Goal: Transaction & Acquisition: Complete application form

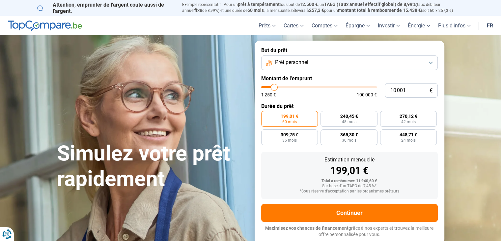
click at [431, 61] on button "Prêt personnel" at bounding box center [349, 62] width 177 height 15
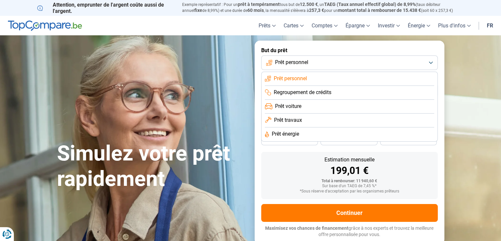
click at [304, 80] on span "Prêt personnel" at bounding box center [290, 78] width 33 height 7
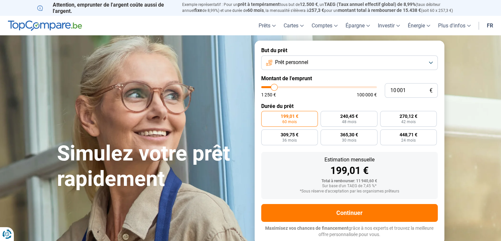
type input "11 000"
type input "11000"
type input "11 500"
type input "11500"
type input "11 750"
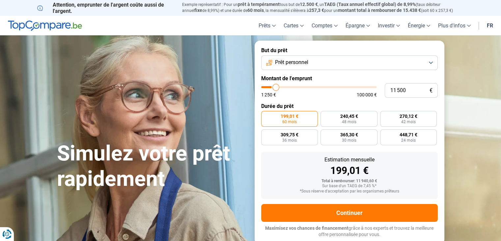
type input "11750"
type input "12 000"
type input "12000"
type input "12 250"
type input "12250"
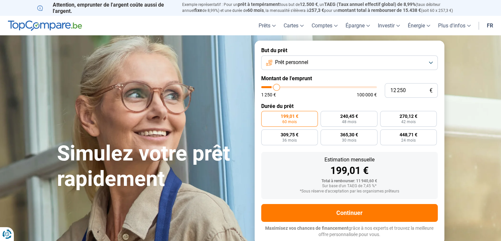
type input "12 750"
type input "12750"
type input "13 000"
type input "13000"
type input "13 500"
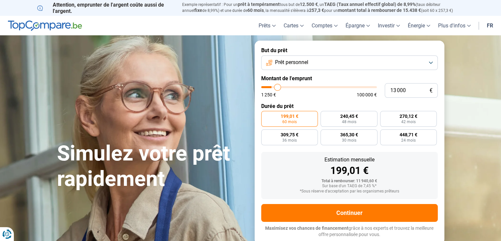
type input "13500"
type input "14 000"
type input "14000"
type input "14 250"
type input "14250"
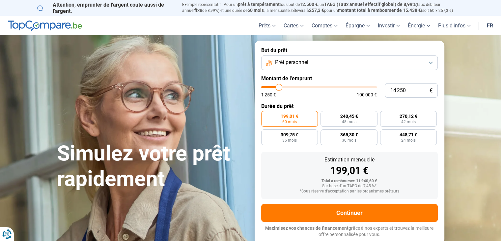
type input "14 750"
type input "14750"
type input "15 000"
type input "15000"
type input "15 250"
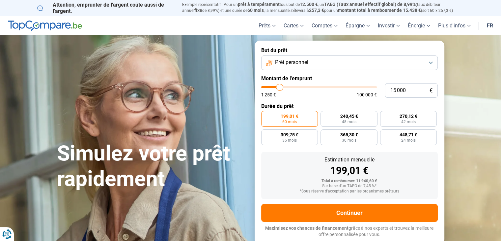
type input "15250"
type input "15 750"
type input "15750"
type input "16 250"
type input "16250"
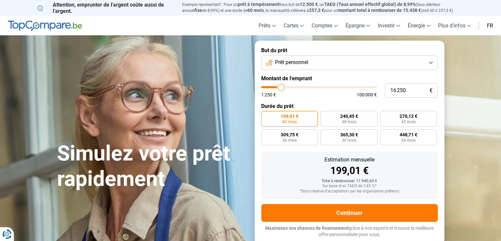
type input "17 000"
type input "17000"
type input "17 750"
type input "17750"
type input "18 250"
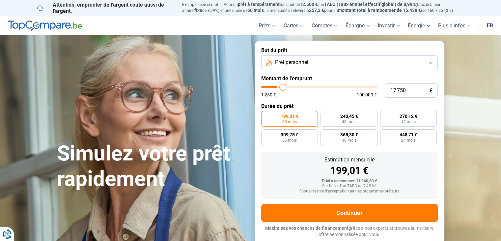
type input "18250"
type input "18 500"
type input "18500"
type input "18 750"
type input "18750"
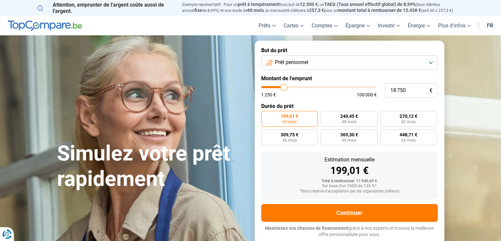
type input "19 000"
drag, startPoint x: 275, startPoint y: 87, endPoint x: 284, endPoint y: 87, distance: 9.2
type input "19000"
click at [284, 87] on input "range" at bounding box center [319, 87] width 116 height 2
radio input "false"
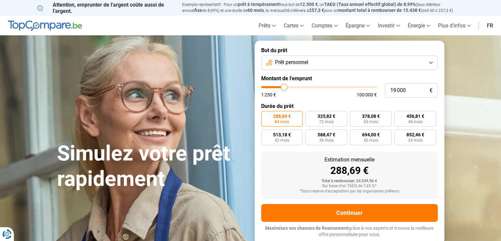
type input "18 500"
type input "18500"
type input "18 750"
type input "18750"
type input "19 000"
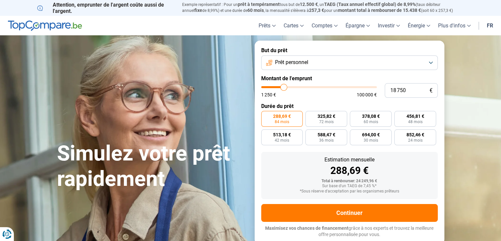
type input "19000"
type input "19 250"
type input "19250"
type input "20 000"
type input "20000"
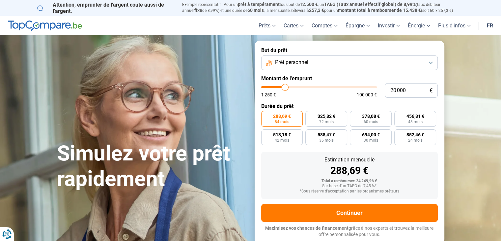
type input "20 250"
type input "20250"
type input "20 750"
type input "20750"
type input "21 000"
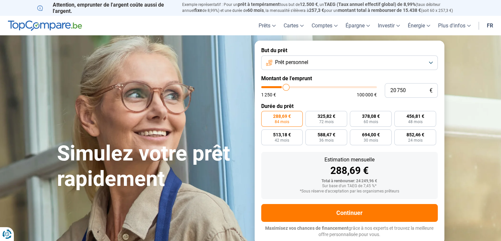
type input "21000"
type input "21 500"
type input "21500"
type input "21 750"
type input "21750"
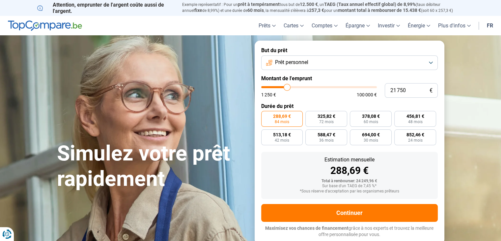
type input "22 000"
type input "22000"
type input "22 250"
type input "22250"
type input "22 500"
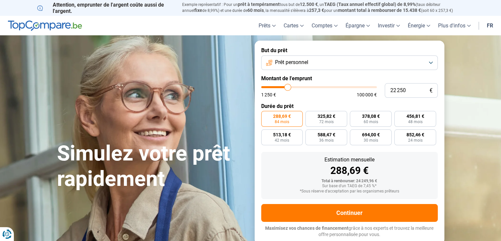
type input "22500"
type input "23 250"
type input "23250"
type input "23 500"
type input "23500"
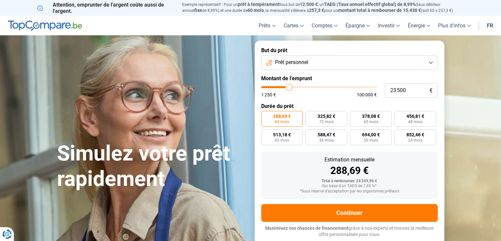
type input "24 000"
type input "24000"
type input "24 500"
type input "24500"
type input "24 750"
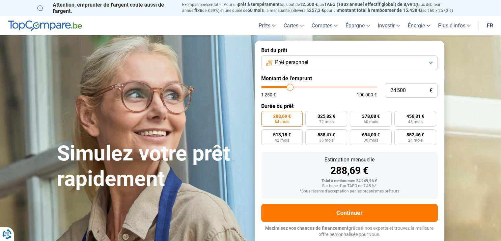
type input "24750"
type input "25 000"
type input "25000"
type input "25 250"
type input "25250"
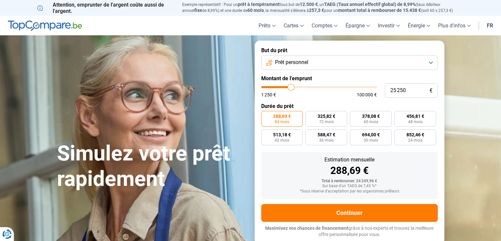
type input "25 500"
type input "25500"
type input "25 250"
type input "25250"
type input "25 500"
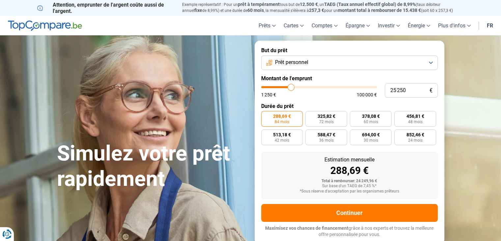
type input "25500"
type input "25 750"
type input "25750"
type input "26 000"
type input "26000"
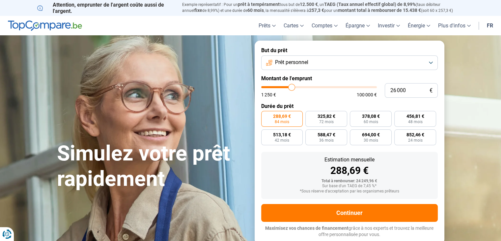
type input "26 250"
type input "26250"
type input "26 500"
type input "26500"
type input "26 250"
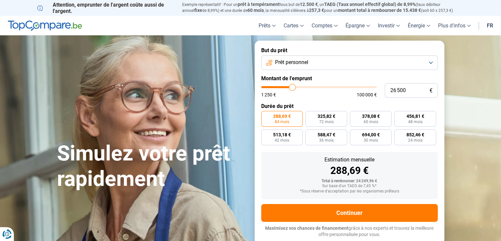
type input "26250"
type input "26 000"
type input "26000"
type input "25 750"
type input "25750"
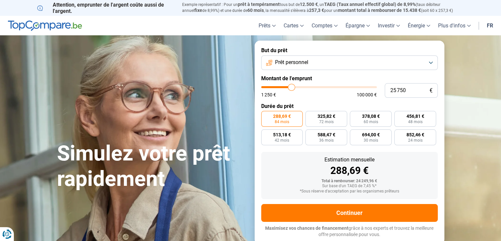
type input "26 000"
type input "26000"
type input "26 250"
drag, startPoint x: 283, startPoint y: 87, endPoint x: 292, endPoint y: 87, distance: 8.9
type input "26250"
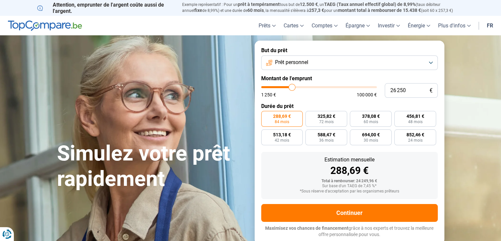
click at [292, 87] on input "range" at bounding box center [319, 87] width 116 height 2
radio input "false"
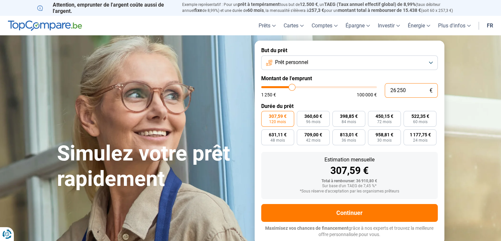
drag, startPoint x: 398, startPoint y: 89, endPoint x: 412, endPoint y: 88, distance: 14.6
click at [413, 90] on input "26 250" at bounding box center [411, 90] width 53 height 15
type input "260"
type input "1250"
type input "2 600"
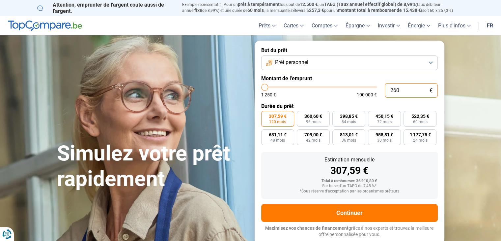
type input "2500"
type input "26 000"
type input "26000"
type input "26 000"
click at [330, 100] on form "But du prêt Prêt personnel Montant de l'emprunt 26 000 € 1 250 € 100 000 € Duré…" at bounding box center [350, 142] width 190 height 203
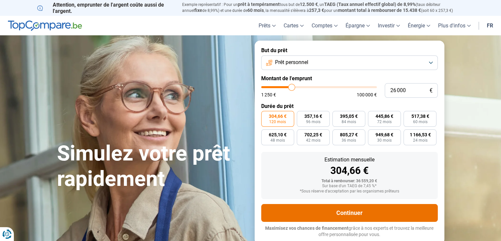
click at [368, 211] on button "Continuer" at bounding box center [349, 213] width 177 height 18
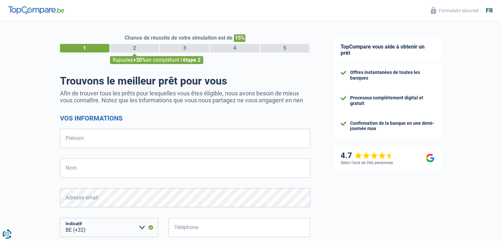
select select "32"
click at [102, 137] on input "Prénom" at bounding box center [185, 138] width 251 height 19
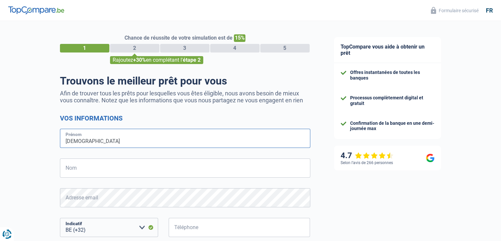
type input "[DEMOGRAPHIC_DATA]"
type input "Kabué"
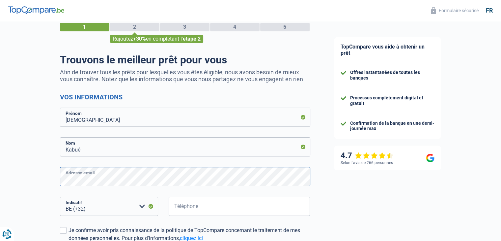
scroll to position [33, 0]
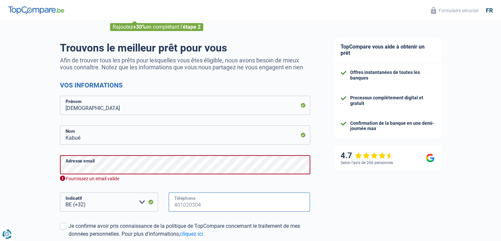
click at [216, 198] on input "Téléphone" at bounding box center [240, 201] width 142 height 19
click at [55, 165] on div "Chance de réussite de votre simulation est de 15% 1 2 3 4 5 Rajoutez +30% en co…" at bounding box center [161, 157] width 322 height 345
click at [199, 203] on input "Téléphone" at bounding box center [240, 201] width 142 height 19
paste input "475 372 7"
drag, startPoint x: 176, startPoint y: 203, endPoint x: 171, endPoint y: 203, distance: 5.0
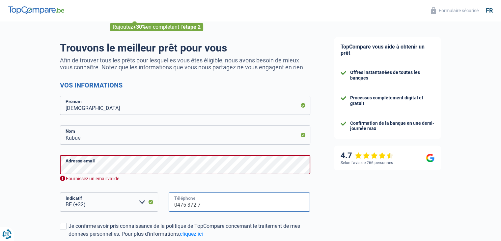
click at [171, 203] on input "0475 372 7" at bounding box center [240, 201] width 142 height 19
type input "475372746"
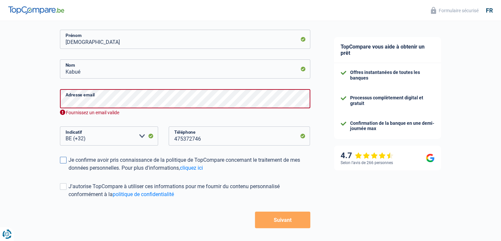
click at [62, 162] on span at bounding box center [63, 160] width 7 height 7
click at [69, 172] on input "Je confirme avoir pris connaissance de la politique de TopCompare concernant le…" at bounding box center [69, 172] width 0 height 0
drag, startPoint x: 63, startPoint y: 188, endPoint x: 47, endPoint y: 188, distance: 15.8
click at [63, 188] on span at bounding box center [63, 186] width 7 height 7
click at [69, 198] on input "J'autorise TopCompare à utiliser ces informations pour me fournir du contenu pe…" at bounding box center [69, 198] width 0 height 0
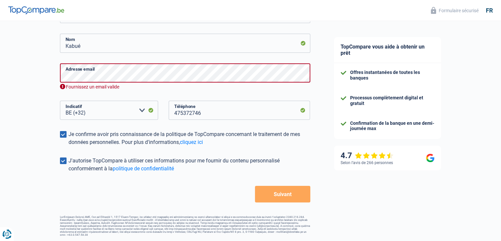
scroll to position [126, 0]
click at [282, 194] on button "Suivant" at bounding box center [282, 193] width 55 height 16
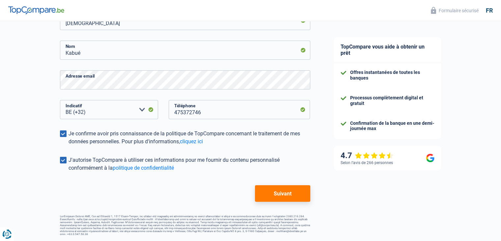
click at [283, 193] on button "Suivant" at bounding box center [282, 193] width 55 height 16
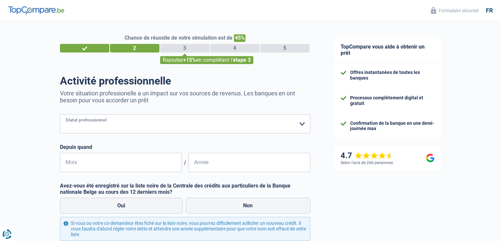
click at [303, 126] on select "Ouvrier Employé privé Employé public Invalide Indépendant Pensionné Chômeur Mut…" at bounding box center [185, 123] width 251 height 19
select select "privateEmployee"
click at [60, 114] on select "Ouvrier Employé privé Employé public Invalide Indépendant Pensionné Chômeur Mut…" at bounding box center [185, 123] width 251 height 19
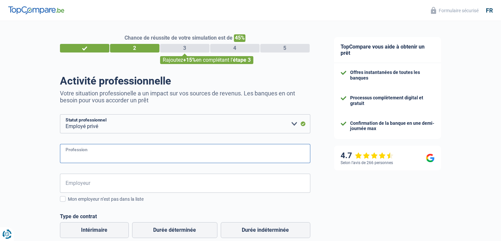
click at [107, 155] on input "Profession" at bounding box center [185, 153] width 251 height 19
type input "Customer service"
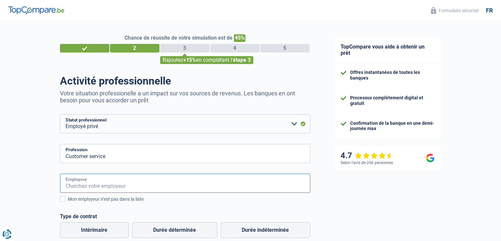
click at [95, 187] on input "Employeur" at bounding box center [185, 182] width 251 height 19
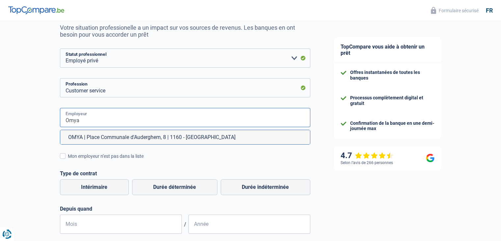
scroll to position [66, 0]
type input "Omya"
click at [276, 185] on label "Durée indéterminée" at bounding box center [266, 187] width 90 height 16
click at [276, 185] on input "Durée indéterminée" at bounding box center [266, 187] width 90 height 16
radio input "true"
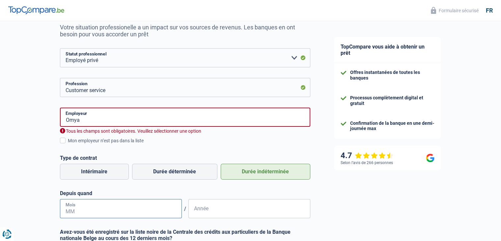
click at [90, 210] on input "Mois" at bounding box center [121, 208] width 122 height 19
type input "11"
click at [218, 213] on input "Année" at bounding box center [250, 208] width 122 height 19
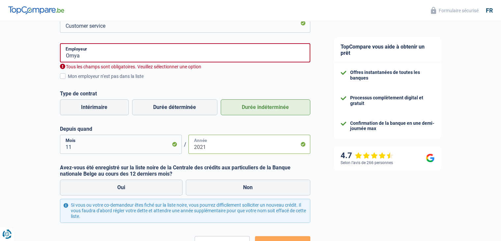
scroll to position [132, 0]
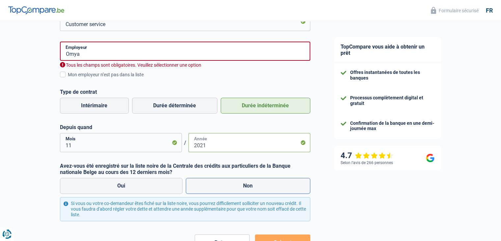
type input "2021"
click at [258, 188] on label "Non" at bounding box center [248, 186] width 125 height 16
click at [258, 188] on input "Non" at bounding box center [248, 186] width 125 height 16
radio input "true"
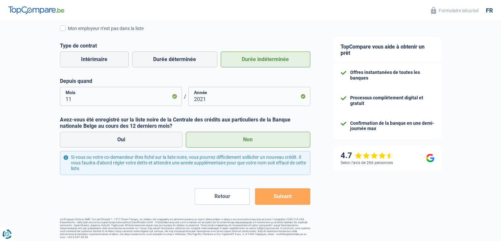
scroll to position [181, 0]
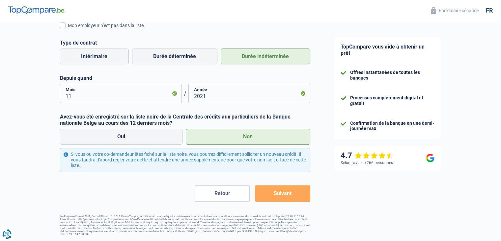
click at [278, 196] on button "Suivant" at bounding box center [282, 193] width 55 height 16
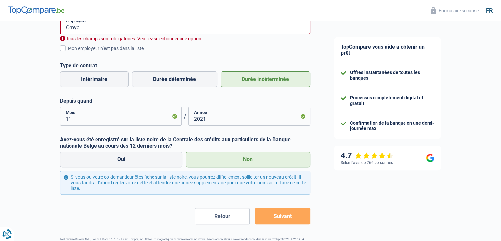
scroll to position [149, 0]
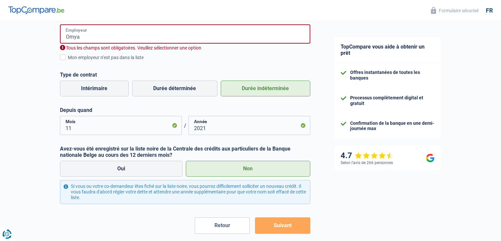
click at [97, 36] on input "Omya" at bounding box center [185, 33] width 251 height 19
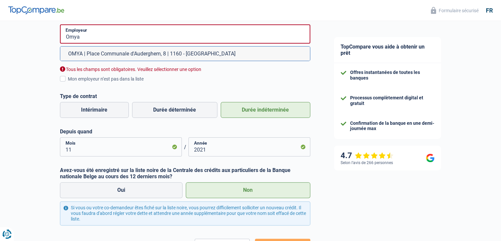
click at [104, 56] on li "OMYA | Place Communale d'Auderghem, 8 | 1160 - [GEOGRAPHIC_DATA]" at bounding box center [185, 53] width 250 height 14
type input "OMYA | Place Communale d'Auderghem, 8 | 1160 - [GEOGRAPHIC_DATA]"
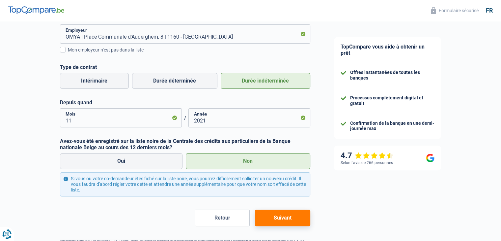
click at [287, 216] on button "Suivant" at bounding box center [282, 217] width 55 height 16
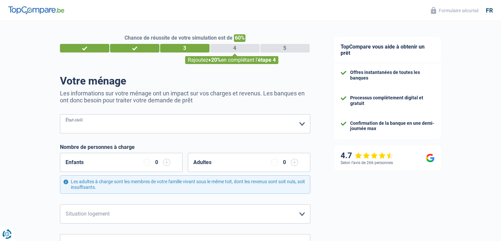
click at [304, 123] on select "[PERSON_NAME](e) Cohabitant(e) légal(e) Divorcé(e) Veuf(ve) Séparé (de fait) Ve…" at bounding box center [185, 123] width 251 height 19
select select "married"
click at [60, 114] on select "[PERSON_NAME](e) Cohabitant(e) légal(e) Divorcé(e) Veuf(ve) Séparé (de fait) Ve…" at bounding box center [185, 123] width 251 height 19
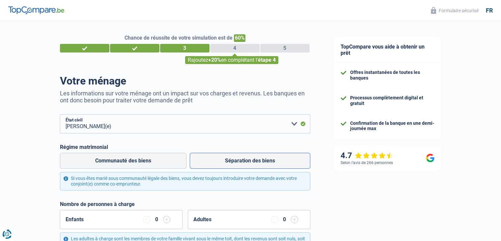
click at [272, 164] on label "Séparation des biens" at bounding box center [250, 161] width 121 height 16
click at [272, 164] on input "Séparation des biens" at bounding box center [250, 161] width 121 height 16
radio input "true"
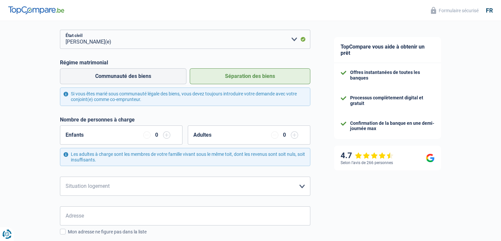
scroll to position [99, 0]
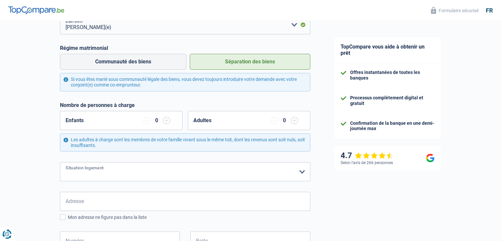
click at [304, 175] on select "Locataire Propriétaire avec prêt hypothécaire Propriétaire sans prêt hypothécai…" at bounding box center [185, 171] width 251 height 19
select select "rents"
click at [60, 162] on select "Locataire Propriétaire avec prêt hypothécaire Propriétaire sans prêt hypothécai…" at bounding box center [185, 171] width 251 height 19
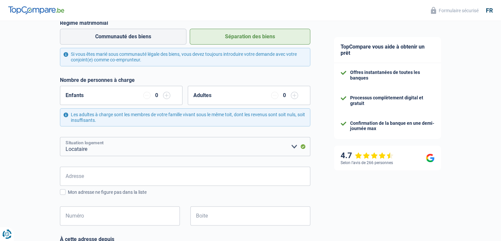
scroll to position [165, 0]
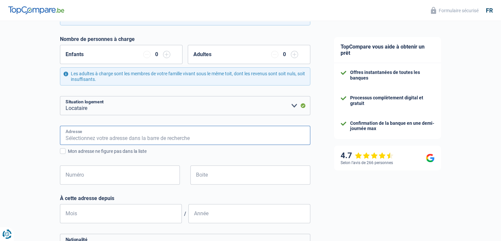
click at [98, 135] on input "Adresse" at bounding box center [185, 135] width 251 height 19
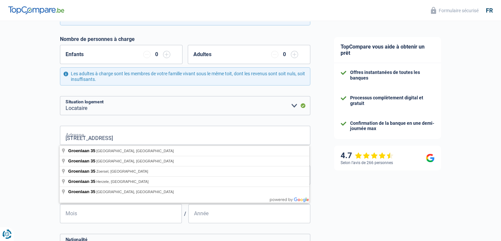
click at [15, 142] on div "Chance de réussite de votre simulation est de 60% 1 2 3 4 5 Rajoutez +20% en co…" at bounding box center [161, 131] width 322 height 554
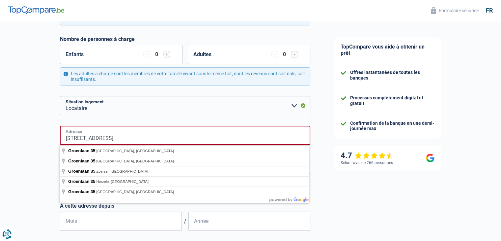
drag, startPoint x: 105, startPoint y: 139, endPoint x: 89, endPoint y: 138, distance: 16.5
click at [89, 138] on input "[STREET_ADDRESS]" at bounding box center [185, 135] width 251 height 19
type input "Groenlaan"
click at [28, 163] on div "Chance de réussite de votre simulation est de 60% 1 2 3 4 5 Rajoutez +20% en co…" at bounding box center [161, 135] width 322 height 562
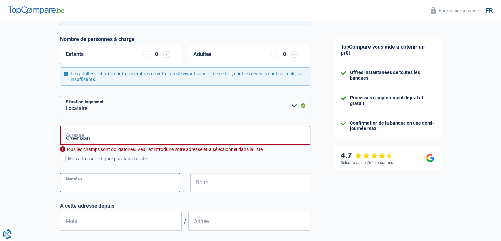
click at [91, 182] on input "Numéro" at bounding box center [120, 182] width 120 height 19
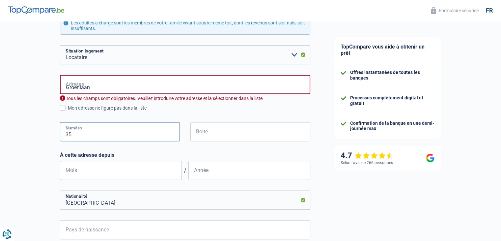
scroll to position [231, 0]
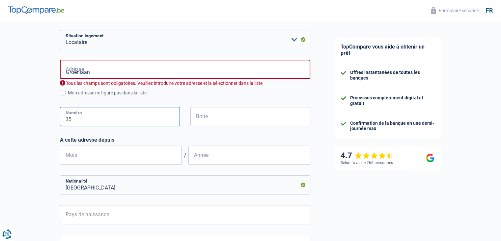
type input "35"
click at [82, 154] on input "Mois" at bounding box center [121, 154] width 122 height 19
type input "09"
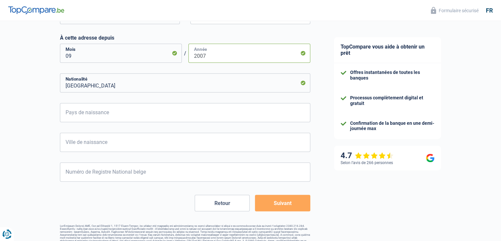
scroll to position [342, 0]
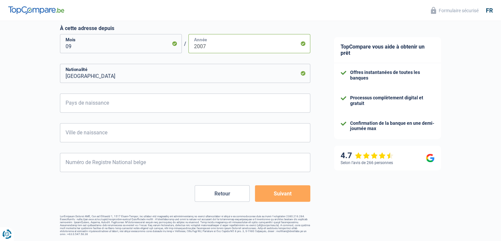
type input "2007"
drag, startPoint x: 290, startPoint y: 195, endPoint x: 208, endPoint y: 196, distance: 82.4
click at [289, 195] on button "Suivant" at bounding box center [282, 193] width 55 height 16
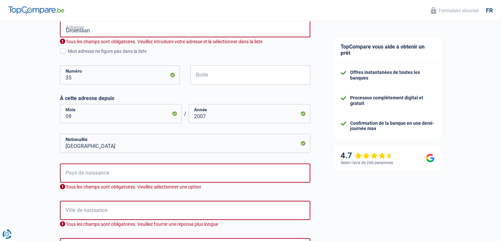
scroll to position [268, 0]
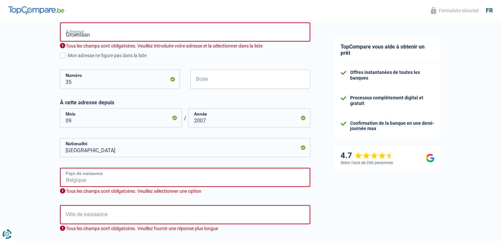
click at [137, 176] on input "Pays de naissance" at bounding box center [185, 176] width 251 height 19
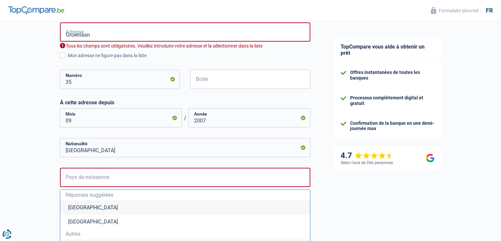
click at [109, 208] on li "[GEOGRAPHIC_DATA]" at bounding box center [185, 207] width 250 height 14
type input "[GEOGRAPHIC_DATA]"
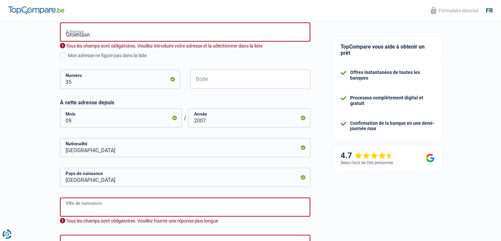
click at [113, 209] on input "Ville de naissance" at bounding box center [185, 206] width 251 height 19
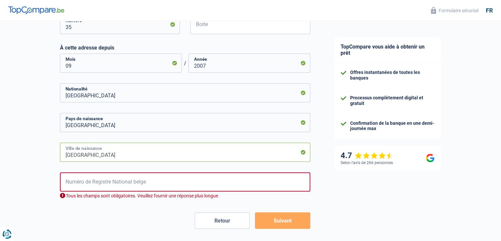
scroll to position [334, 0]
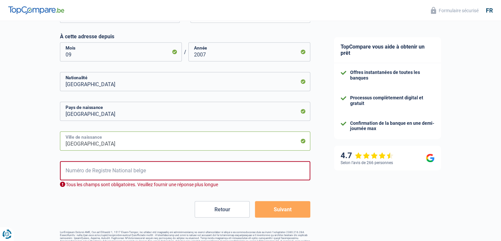
type input "[GEOGRAPHIC_DATA]"
click at [115, 171] on input "Numéro de Registre National belge" at bounding box center [185, 170] width 251 height 19
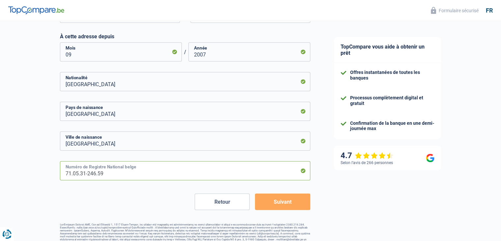
type input "71.05.31-246.59"
click at [282, 204] on button "Suivant" at bounding box center [282, 201] width 55 height 16
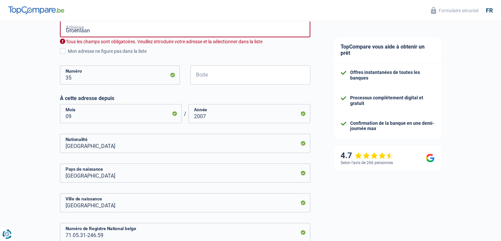
scroll to position [268, 0]
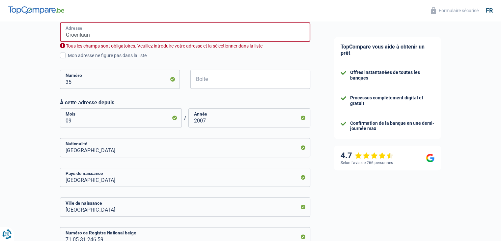
click at [98, 33] on input "Groenlaan" at bounding box center [185, 31] width 251 height 19
type input "[STREET_ADDRESS]"
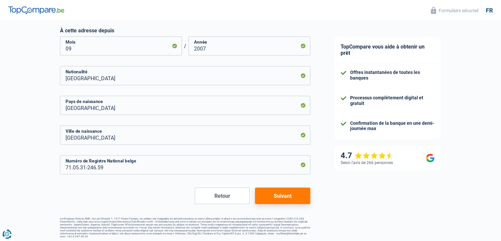
scroll to position [335, 0]
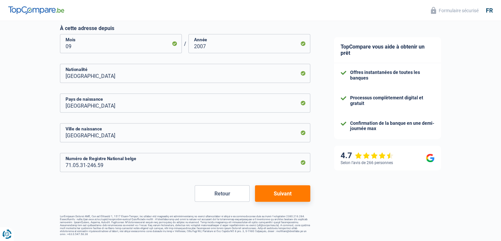
click at [290, 193] on button "Suivant" at bounding box center [282, 193] width 55 height 16
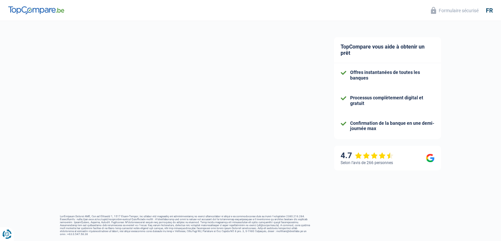
select select "netSalary"
select select "mealVouchers"
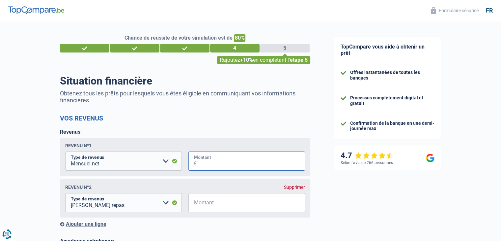
click at [219, 164] on input "Montant" at bounding box center [251, 160] width 108 height 19
type input "25.776"
click at [220, 201] on input "Montant" at bounding box center [251, 202] width 108 height 19
click at [235, 198] on input "Montant" at bounding box center [251, 202] width 108 height 19
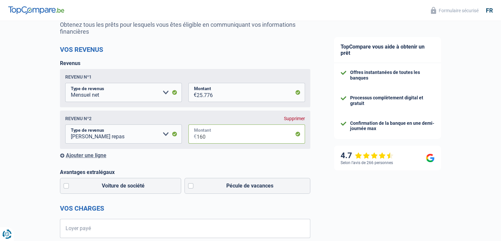
scroll to position [99, 0]
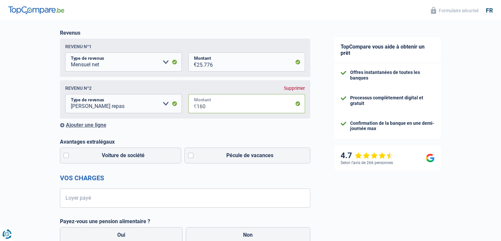
type input "160"
click at [95, 127] on div "Ajouter une ligne" at bounding box center [185, 125] width 251 height 6
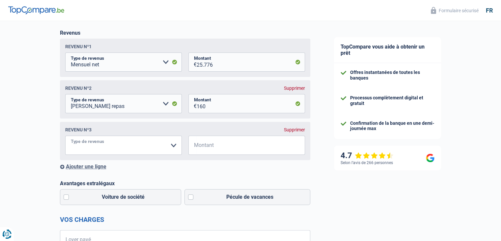
click at [103, 146] on select "Allocation d'handicap Allocations chômage Allocations familiales Chèques repas …" at bounding box center [123, 144] width 117 height 19
select select "familyAllowances"
click at [65, 137] on select "Allocation d'handicap Allocations chômage Allocations familiales Chèques repas …" at bounding box center [123, 144] width 117 height 19
click at [225, 147] on input "Montant" at bounding box center [251, 144] width 108 height 19
type input "69.711"
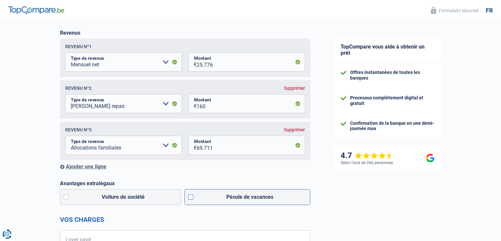
click at [190, 197] on label "Pécule de vacances" at bounding box center [248, 197] width 126 height 16
click at [190, 197] on input "Pécule de vacances" at bounding box center [248, 197] width 126 height 16
checkbox input "true"
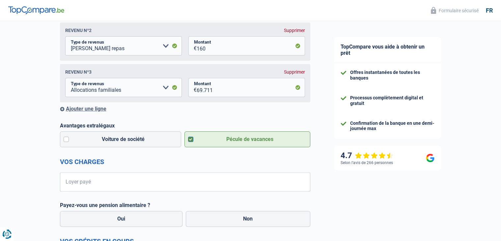
scroll to position [165, 0]
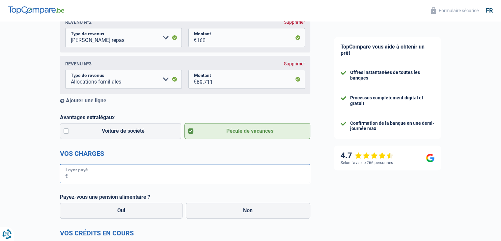
click at [142, 180] on input "Loyer payé" at bounding box center [189, 173] width 242 height 19
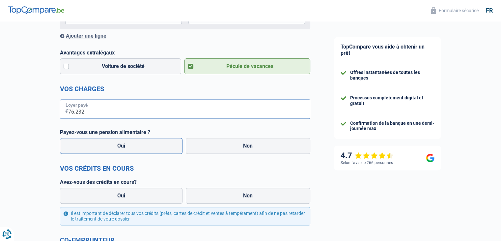
scroll to position [231, 0]
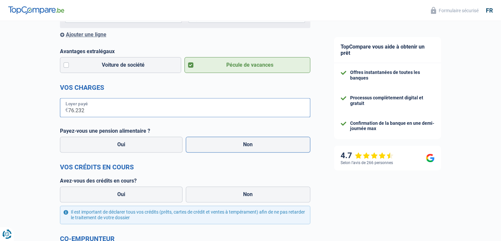
type input "76.232"
click at [266, 146] on label "Non" at bounding box center [248, 144] width 125 height 16
click at [266, 146] on input "Non" at bounding box center [248, 144] width 125 height 16
radio input "true"
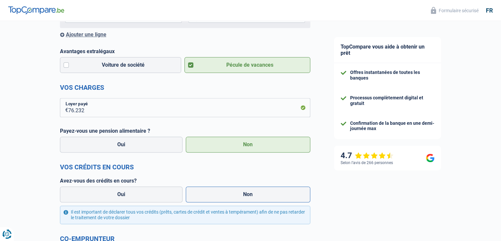
click at [260, 199] on label "Non" at bounding box center [248, 194] width 125 height 16
click at [260, 199] on input "Non" at bounding box center [248, 194] width 125 height 16
radio input "true"
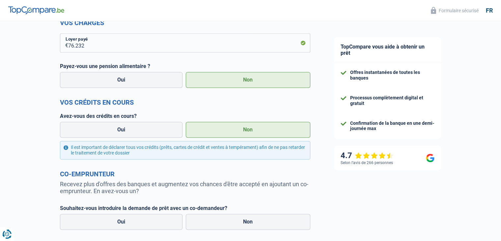
scroll to position [330, 0]
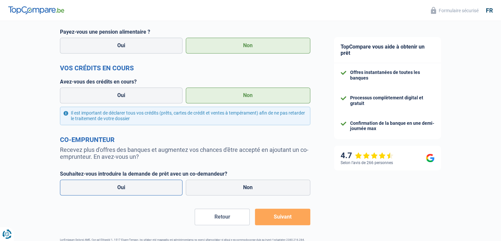
click at [130, 193] on label "Oui" at bounding box center [121, 187] width 123 height 16
click at [130, 193] on input "Oui" at bounding box center [121, 187] width 123 height 16
radio input "true"
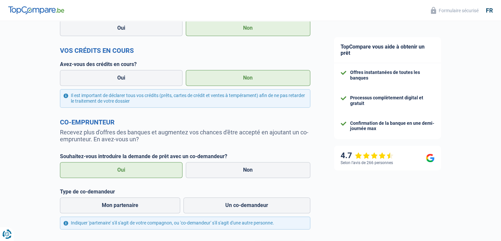
scroll to position [363, 0]
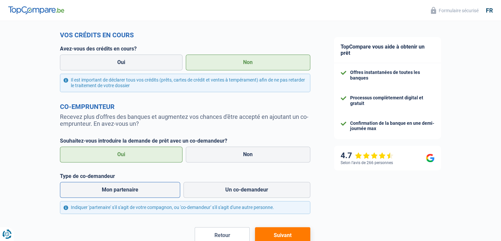
click at [134, 193] on label "Mon partenaire" at bounding box center [120, 190] width 121 height 16
click at [134, 193] on input "Mon partenaire" at bounding box center [120, 190] width 121 height 16
radio input "true"
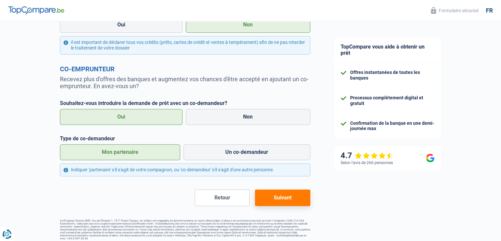
scroll to position [406, 0]
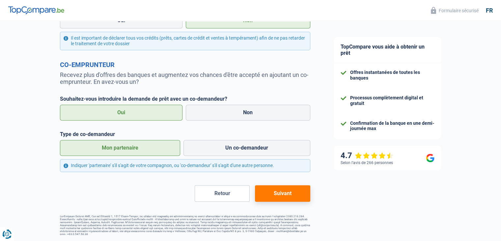
click at [290, 194] on button "Suivant" at bounding box center [282, 193] width 55 height 16
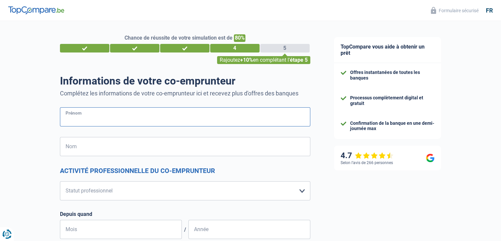
click at [97, 118] on input "Prénom" at bounding box center [185, 116] width 251 height 19
type input "[PERSON_NAME]"
click at [117, 189] on select "Ouvrier Employé privé Employé public Invalide Indépendant Pensionné Chômeur Mut…" at bounding box center [185, 190] width 251 height 19
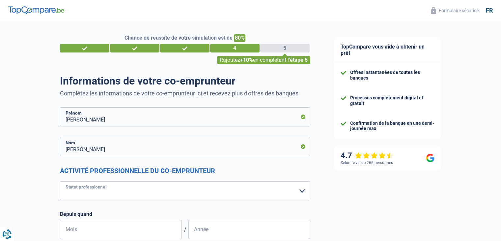
select select "worker"
click at [60, 181] on select "Ouvrier Employé privé Employé public Invalide Indépendant Pensionné Chômeur Mut…" at bounding box center [185, 190] width 251 height 19
select select "netSalary"
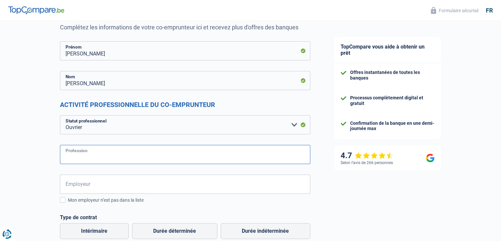
click at [115, 151] on input "Profession" at bounding box center [185, 154] width 251 height 19
type input "Transporteur routier"
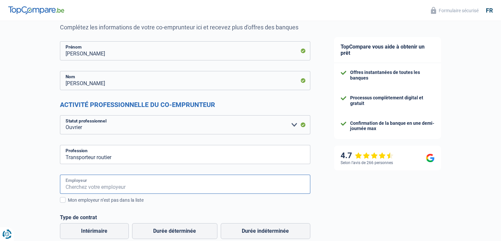
click at [107, 188] on input "Employeur" at bounding box center [185, 183] width 251 height 19
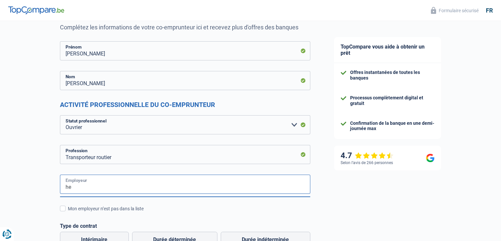
type input "h"
drag, startPoint x: 93, startPoint y: 187, endPoint x: 28, endPoint y: 188, distance: 64.9
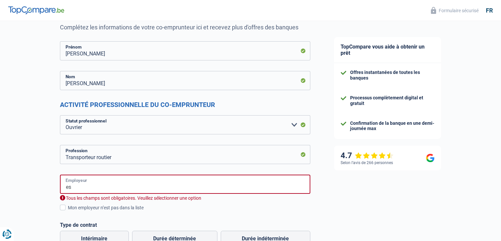
type input "e"
type input "[PERSON_NAME]"
click at [115, 209] on div "Mon employeur n’est pas dans la liste" at bounding box center [189, 207] width 243 height 7
click at [68, 211] on input "Mon employeur n’est pas dans la liste" at bounding box center [68, 211] width 0 height 0
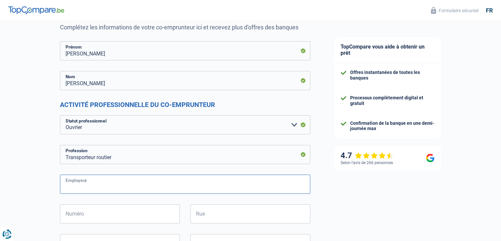
click at [104, 187] on input "Employeur" at bounding box center [185, 183] width 251 height 19
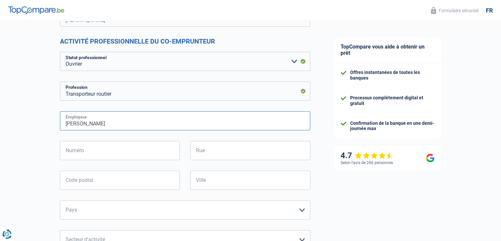
scroll to position [132, 0]
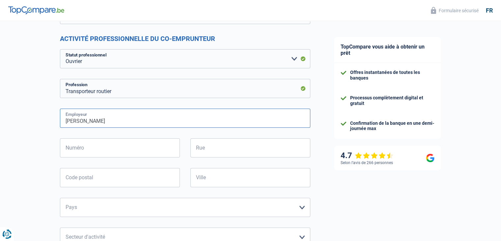
type input "[PERSON_NAME]"
click at [119, 151] on input "Numéro" at bounding box center [120, 147] width 120 height 19
type input "4"
click at [229, 149] on input "Rue" at bounding box center [251, 147] width 120 height 19
type input "Transportlaan"
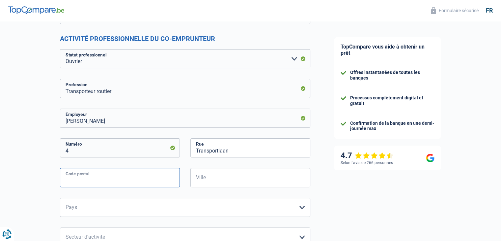
click at [97, 177] on input "Code postal" at bounding box center [120, 177] width 120 height 19
type input "3600"
click at [198, 178] on input "Ville" at bounding box center [251, 177] width 120 height 19
type input "Genk"
click at [302, 209] on select "[GEOGRAPHIC_DATA] [GEOGRAPHIC_DATA] [GEOGRAPHIC_DATA] [GEOGRAPHIC_DATA] [GEOGRA…" at bounding box center [185, 206] width 251 height 19
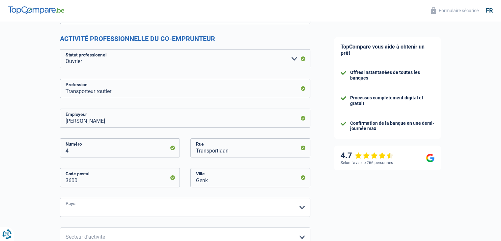
select select "BE"
click at [60, 197] on select "[GEOGRAPHIC_DATA] [GEOGRAPHIC_DATA] [GEOGRAPHIC_DATA] [GEOGRAPHIC_DATA] [GEOGRA…" at bounding box center [185, 206] width 251 height 19
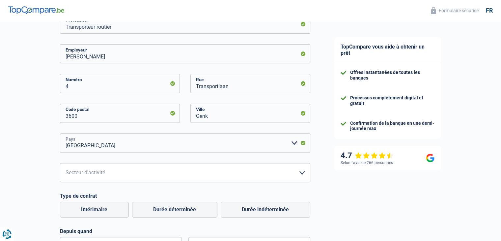
scroll to position [198, 0]
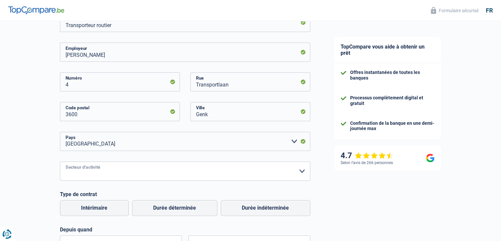
click at [301, 172] on select "Agriculture/Pêche Industrie Horeca Courier/Fitness/Taxi Construction Banques/As…" at bounding box center [185, 170] width 251 height 19
select select "bigCompanies"
click at [60, 161] on select "Agriculture/Pêche Industrie Horeca Courier/Fitness/Taxi Construction Banques/As…" at bounding box center [185, 170] width 251 height 19
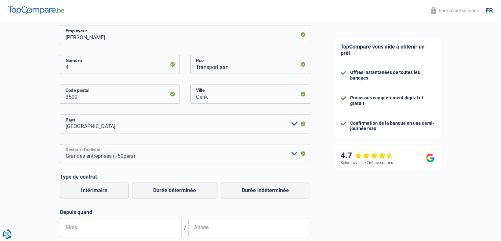
scroll to position [231, 0]
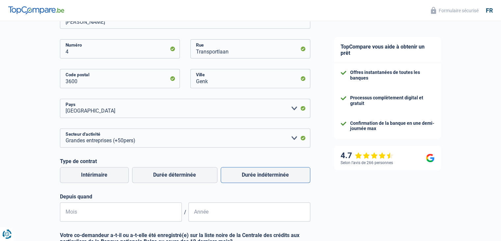
click at [272, 173] on label "Durée indéterminée" at bounding box center [266, 175] width 90 height 16
click at [272, 173] on input "Durée indéterminée" at bounding box center [266, 175] width 90 height 16
radio input "true"
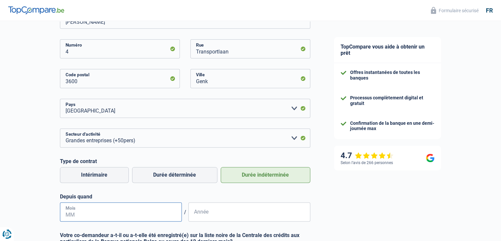
click at [134, 219] on input "Mois" at bounding box center [121, 211] width 122 height 19
type input "03"
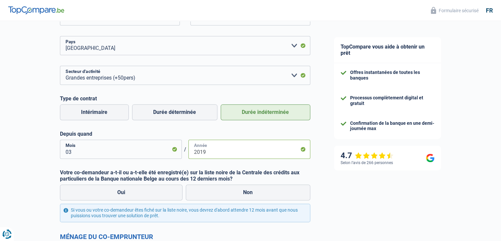
scroll to position [297, 0]
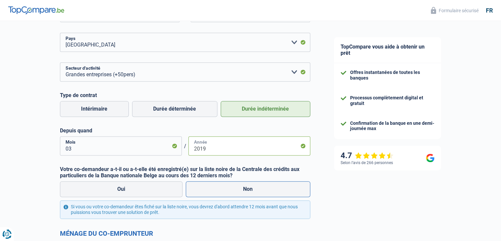
type input "2019"
click at [249, 191] on label "Non" at bounding box center [248, 189] width 125 height 16
click at [249, 191] on input "Non" at bounding box center [248, 189] width 125 height 16
radio input "true"
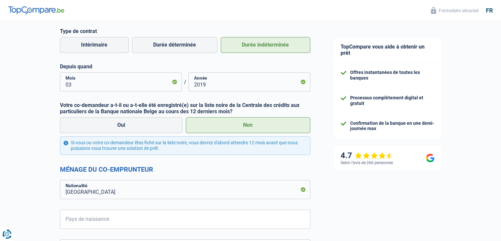
scroll to position [396, 0]
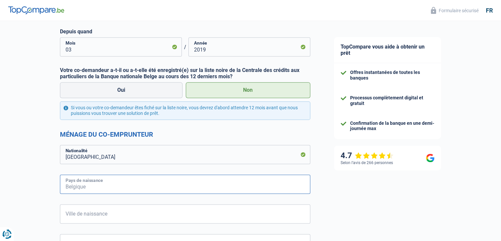
click at [241, 186] on input "Pays de naissance" at bounding box center [185, 183] width 251 height 19
type input "r"
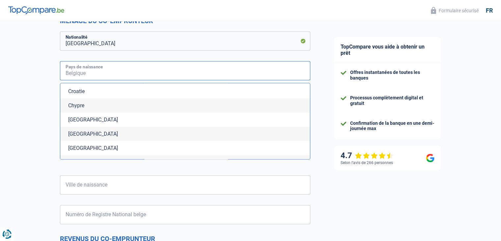
scroll to position [392, 0]
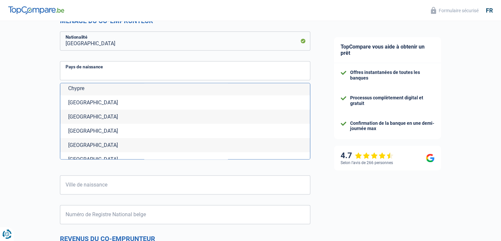
click at [162, 122] on li "[GEOGRAPHIC_DATA]" at bounding box center [185, 116] width 250 height 14
type input "[GEOGRAPHIC_DATA]"
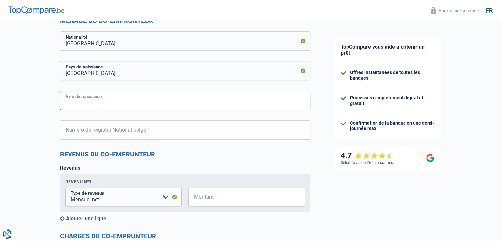
click at [117, 100] on input "Ville de naissance" at bounding box center [185, 100] width 251 height 19
type input "[GEOGRAPHIC_DATA]"
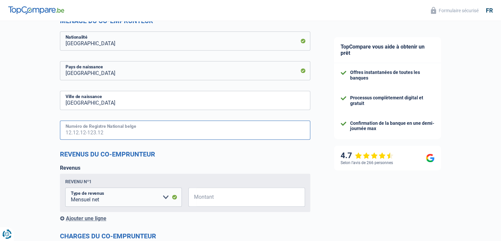
click at [136, 124] on input "Numéro de Registre National belge" at bounding box center [185, 129] width 251 height 19
paste input "68.03.21-453.75"
type input "68.03.21-453.75"
click at [231, 198] on input "Montant" at bounding box center [251, 196] width 108 height 19
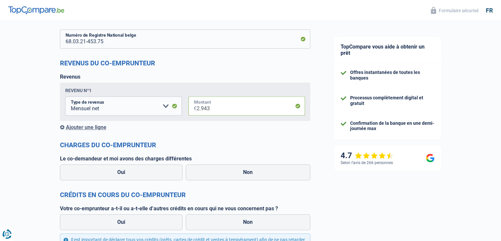
scroll to position [608, 0]
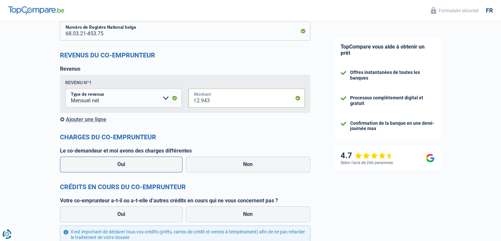
type input "2.943"
click at [123, 167] on label "Oui" at bounding box center [121, 164] width 123 height 16
click at [123, 167] on input "Oui" at bounding box center [121, 164] width 123 height 16
radio input "true"
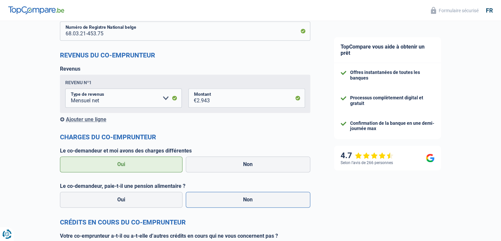
click at [250, 201] on label "Non" at bounding box center [248, 200] width 125 height 16
click at [250, 201] on input "Non" at bounding box center [248, 200] width 125 height 16
radio input "true"
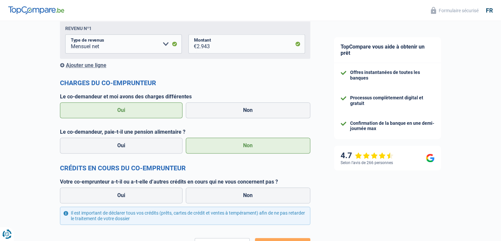
scroll to position [674, 0]
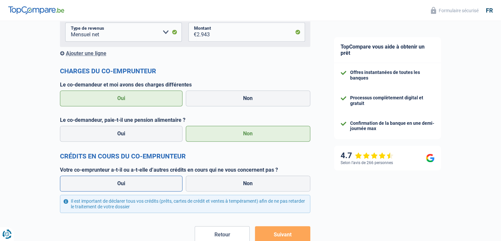
click at [132, 186] on label "Oui" at bounding box center [121, 183] width 123 height 16
click at [132, 186] on input "Oui" at bounding box center [121, 183] width 123 height 16
radio input "true"
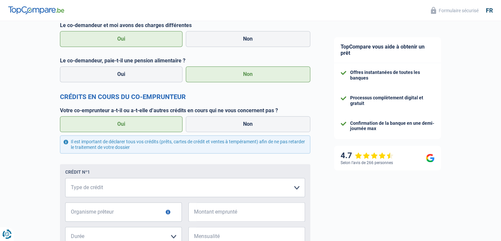
scroll to position [740, 0]
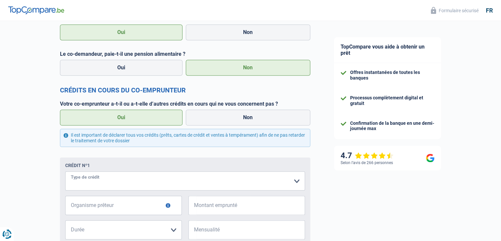
click at [296, 182] on select "Carte ou ouverture de crédit Prêt hypothécaire Vente à tempérament Prêt à tempé…" at bounding box center [185, 180] width 240 height 19
select select "creditConsolidation"
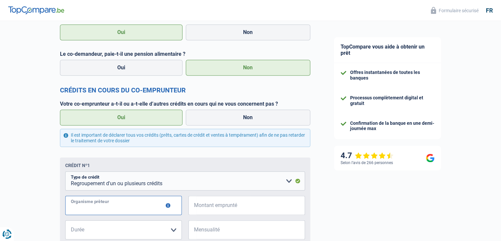
click at [115, 206] on input "Organisme prêteur" at bounding box center [123, 204] width 117 height 19
drag, startPoint x: 95, startPoint y: 211, endPoint x: 54, endPoint y: 205, distance: 40.9
type input "alphacredit"
click at [231, 206] on input "Montant emprunté" at bounding box center [251, 204] width 108 height 19
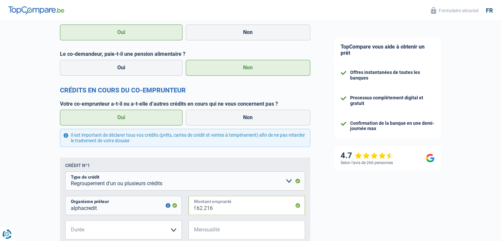
click at [204, 209] on input "62.216" at bounding box center [251, 204] width 108 height 19
drag, startPoint x: 218, startPoint y: 206, endPoint x: 145, endPoint y: 205, distance: 73.2
click at [145, 205] on div "alphacredit Organisme prêteur Veillez à ne pas indiquer le nom du courtier, mai…" at bounding box center [185, 207] width 240 height 24
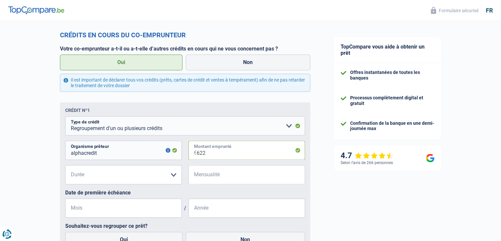
scroll to position [806, 0]
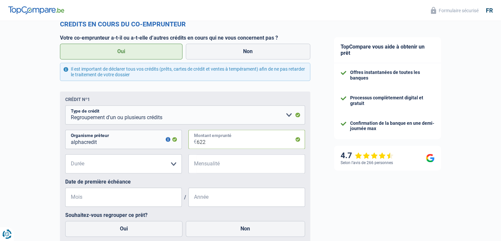
type input "622"
click at [216, 163] on input "Mensualité" at bounding box center [251, 163] width 108 height 19
type input "622"
drag, startPoint x: 218, startPoint y: 143, endPoint x: 179, endPoint y: 141, distance: 39.6
click at [179, 142] on div "alphacredit Organisme prêteur Veillez à ne pas indiquer le nom du courtier, mai…" at bounding box center [185, 142] width 240 height 24
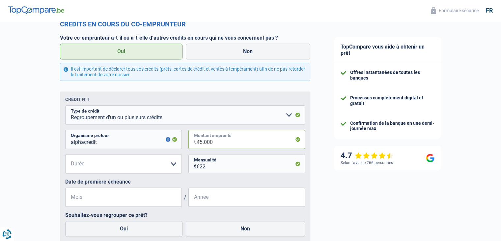
type input "45.000"
click at [102, 169] on select "12 mois 18 mois 24 mois 30 mois 36 mois 42 mois 48 mois 60 mois 72 mois 84 mois…" at bounding box center [123, 163] width 117 height 19
click at [65, 155] on select "12 mois 18 mois 24 mois 30 mois 36 mois 42 mois 48 mois 60 mois 72 mois 84 mois…" at bounding box center [123, 163] width 117 height 19
click at [135, 164] on select "12 mois 18 mois 24 mois 30 mois 36 mois 42 mois 48 mois 60 mois 72 mois 84 mois…" at bounding box center [123, 163] width 117 height 19
select select "72"
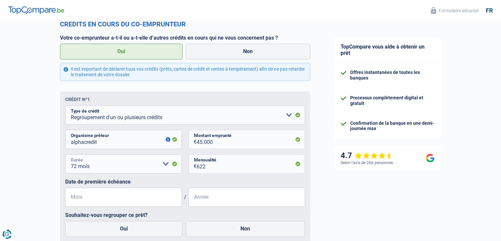
click at [65, 155] on select "12 mois 18 mois 24 mois 30 mois 36 mois 42 mois 48 mois 60 mois 72 mois 84 mois…" at bounding box center [123, 163] width 117 height 19
click at [91, 197] on input "Mois" at bounding box center [123, 196] width 117 height 19
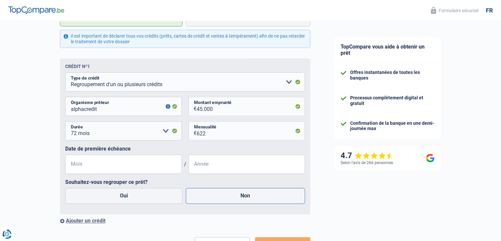
click at [259, 198] on label "Non" at bounding box center [245, 196] width 119 height 16
click at [259, 198] on input "Non" at bounding box center [245, 196] width 119 height 16
radio input "true"
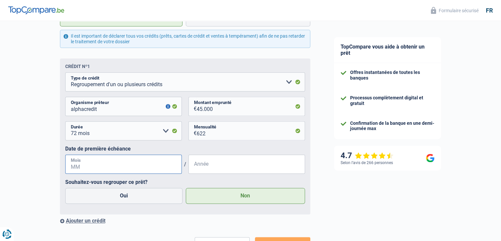
click at [112, 168] on input "Mois" at bounding box center [123, 163] width 117 height 19
click at [208, 165] on input "Année" at bounding box center [247, 163] width 117 height 19
type input "2024"
click at [112, 165] on input "Mois" at bounding box center [123, 163] width 117 height 19
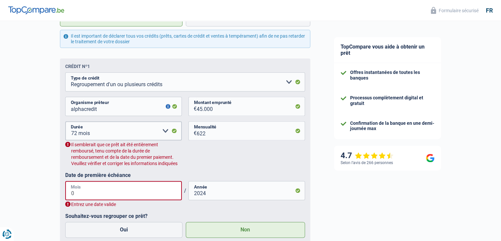
type input "03"
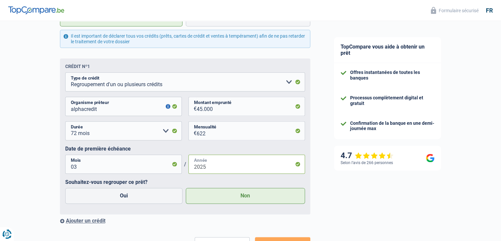
type input "2025"
click at [82, 110] on input "alphacredit" at bounding box center [123, 106] width 117 height 19
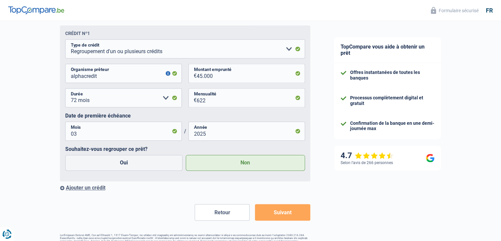
click at [295, 214] on button "Suivant" at bounding box center [282, 212] width 55 height 16
click at [292, 211] on button "Suivant" at bounding box center [282, 212] width 55 height 16
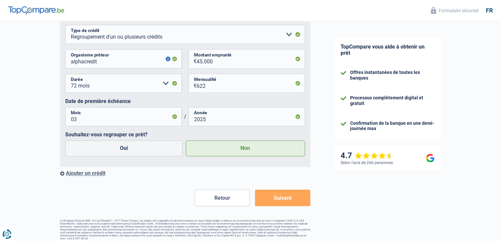
scroll to position [890, 0]
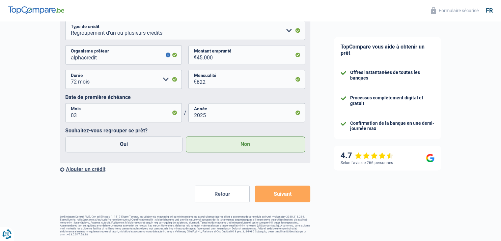
click at [293, 195] on button "Suivant" at bounding box center [282, 193] width 55 height 16
click at [285, 196] on button "Suivant" at bounding box center [282, 193] width 55 height 16
click at [166, 55] on button "button" at bounding box center [168, 54] width 5 height 5
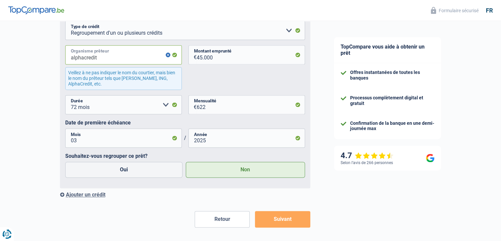
click at [70, 58] on input "alphacredit" at bounding box center [123, 54] width 117 height 19
type input "AlphaCredit"
click at [251, 78] on div "AlphaCredit Organisme prêteur Veillez à ne pas indiquer le nom du courtier, mai…" at bounding box center [185, 69] width 240 height 49
click at [293, 222] on button "Suivant" at bounding box center [282, 219] width 55 height 16
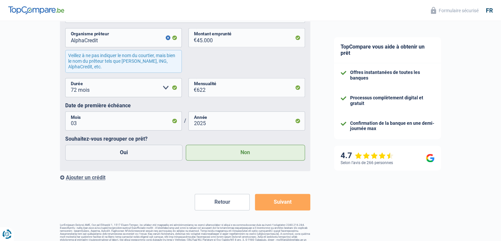
scroll to position [916, 0]
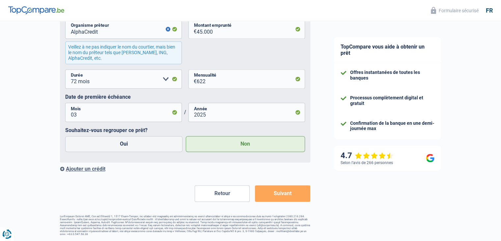
click at [296, 195] on button "Suivant" at bounding box center [282, 193] width 55 height 16
click at [168, 29] on button "button" at bounding box center [168, 29] width 5 height 5
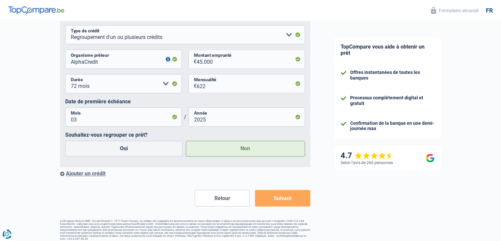
scroll to position [891, 0]
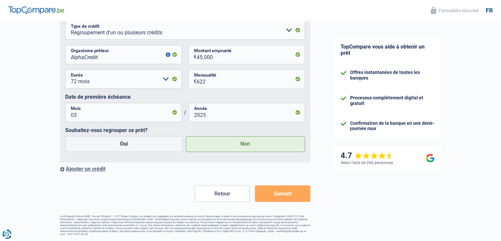
click at [278, 191] on button "Suivant" at bounding box center [282, 193] width 55 height 16
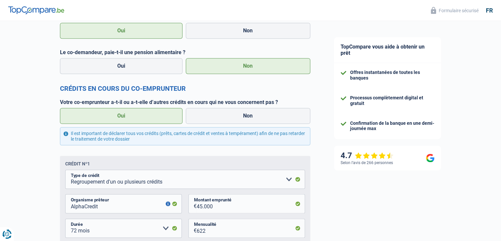
scroll to position [628, 0]
